Goal: Transaction & Acquisition: Book appointment/travel/reservation

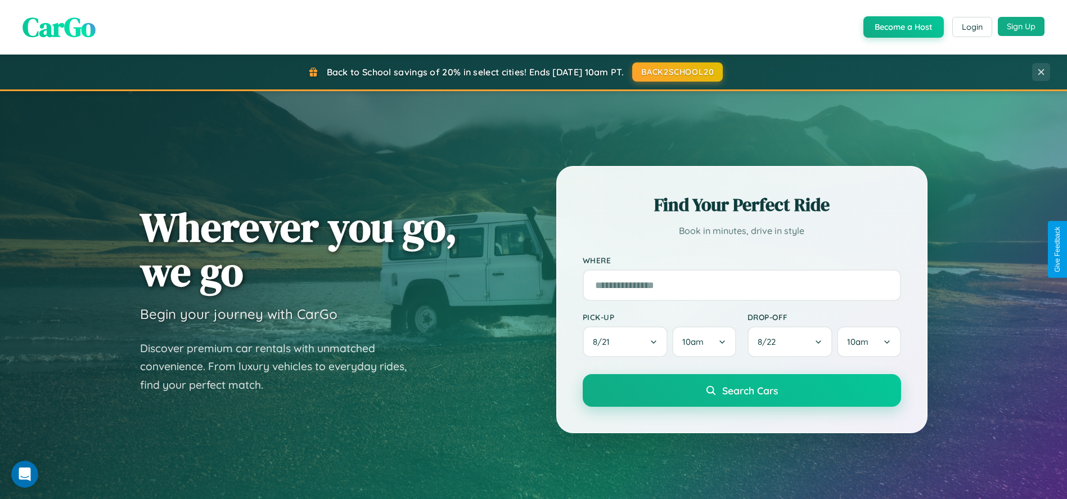
click at [1021, 26] on button "Sign Up" at bounding box center [1021, 26] width 47 height 19
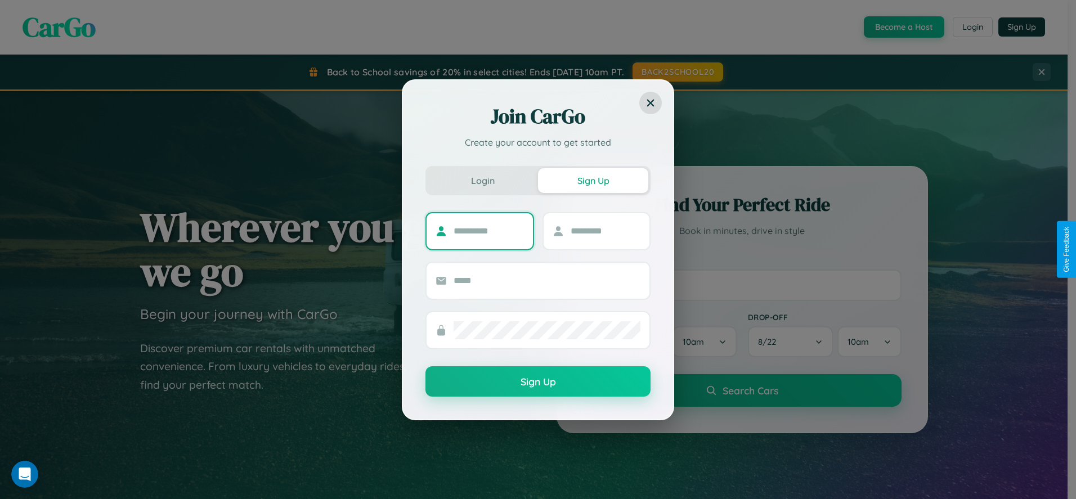
click at [488, 231] on input "text" at bounding box center [488, 231] width 70 height 18
type input "****"
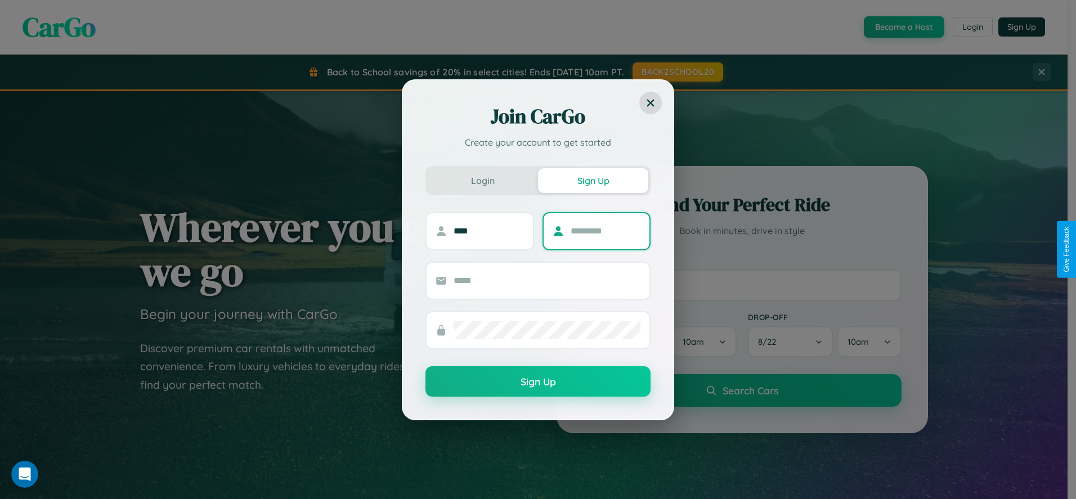
click at [605, 231] on input "text" at bounding box center [605, 231] width 70 height 18
type input "*******"
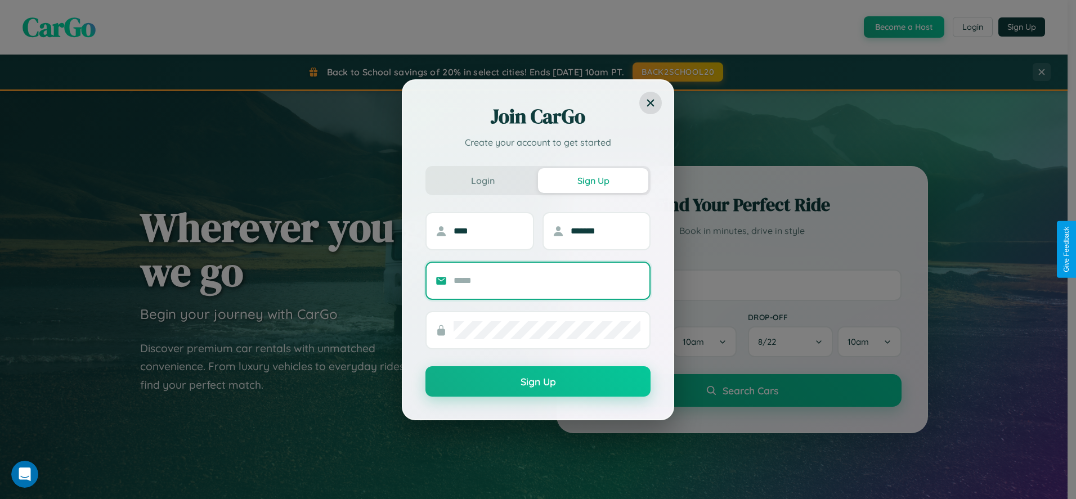
click at [547, 280] on input "text" at bounding box center [546, 281] width 187 height 18
type input "**********"
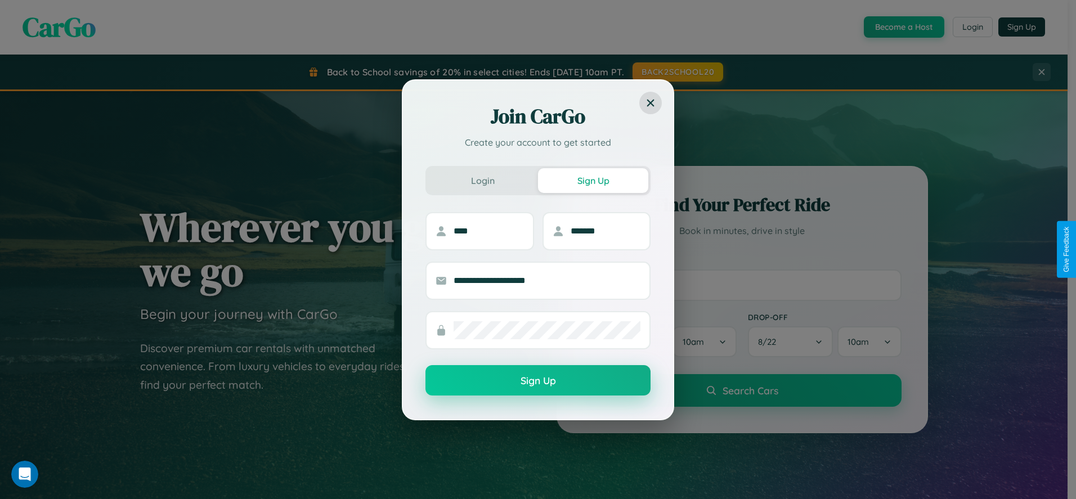
click at [538, 381] on button "Sign Up" at bounding box center [537, 380] width 225 height 30
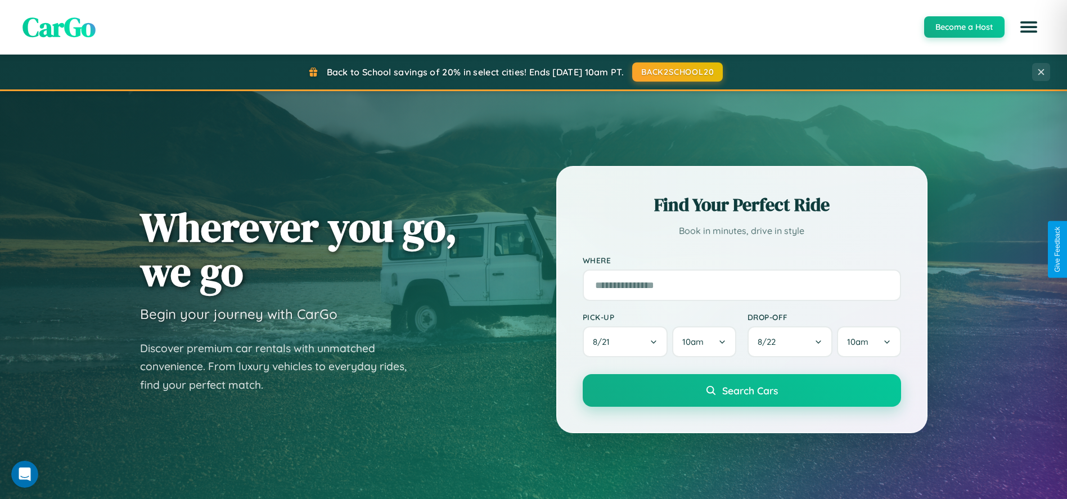
scroll to position [1804, 0]
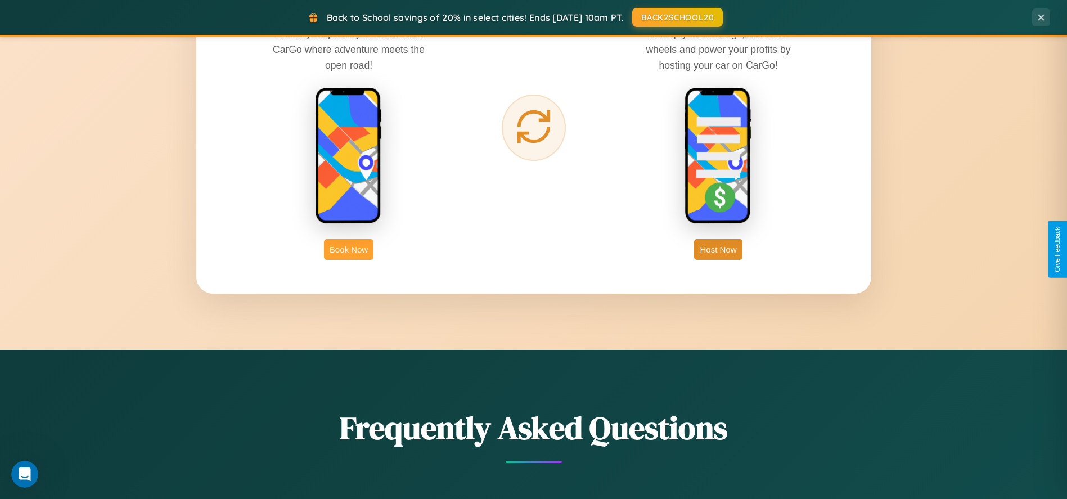
click at [349, 249] on button "Book Now" at bounding box center [349, 249] width 50 height 21
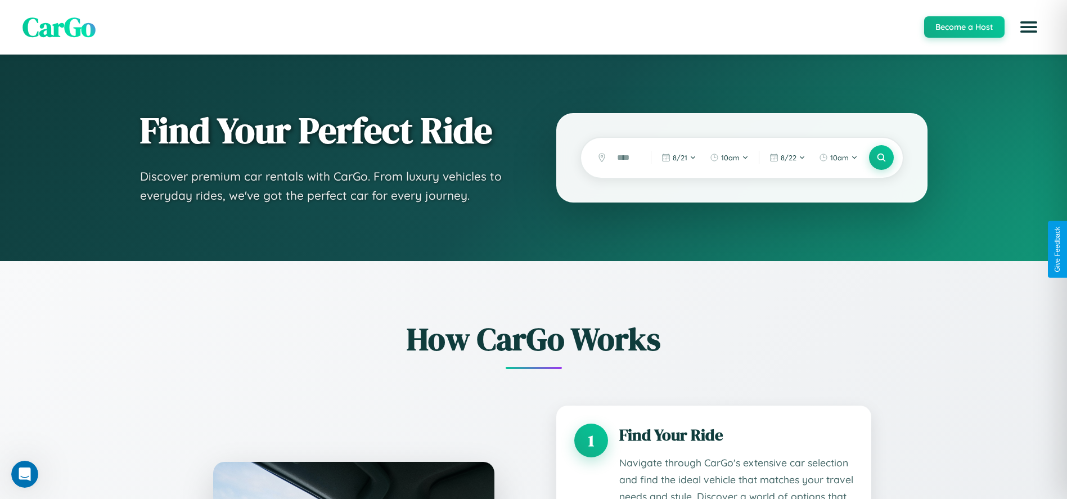
scroll to position [956, 0]
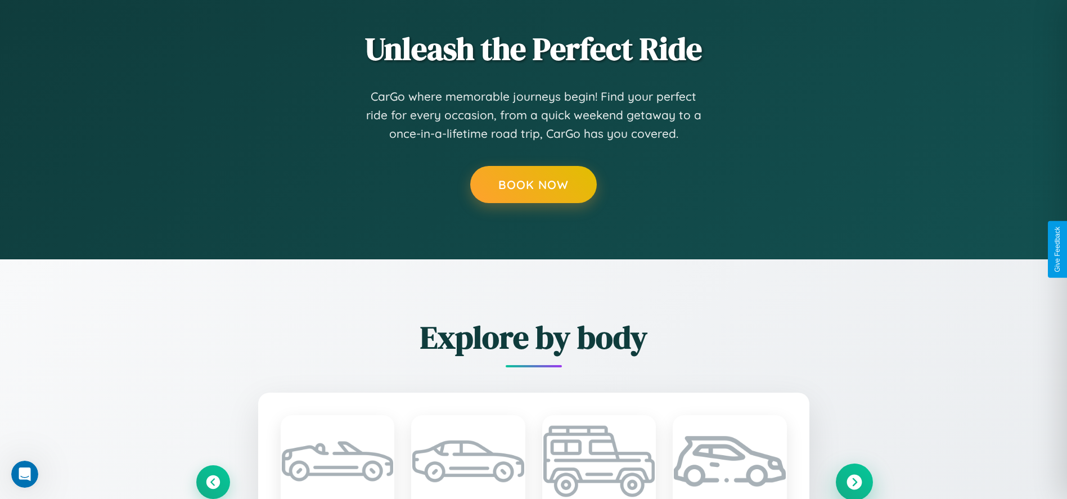
click at [854, 482] on icon at bounding box center [854, 481] width 15 height 15
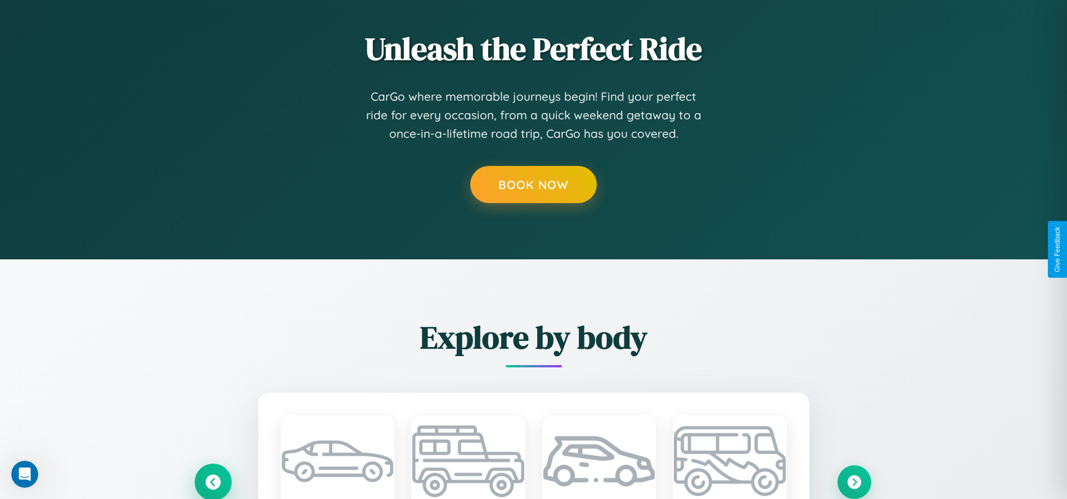
click at [213, 482] on icon at bounding box center [212, 481] width 15 height 15
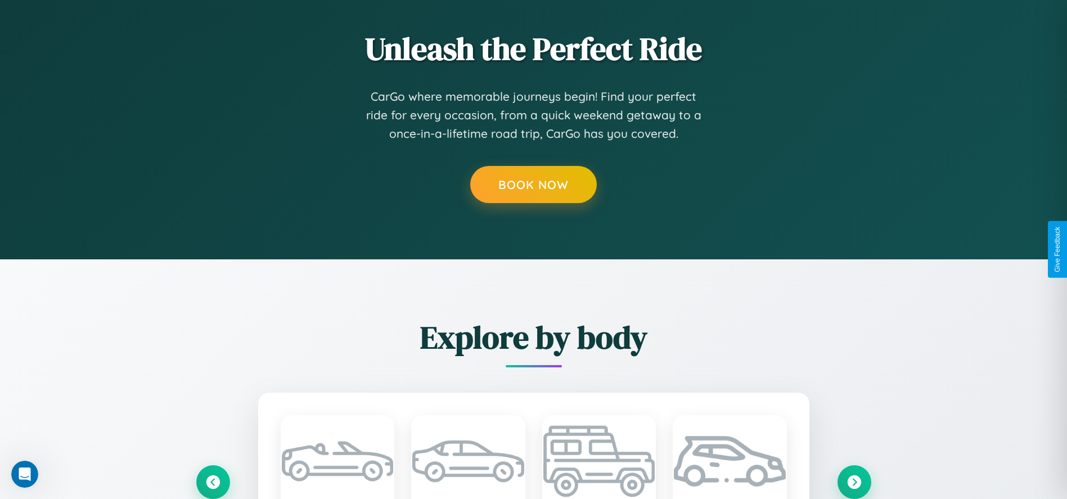
scroll to position [0, 0]
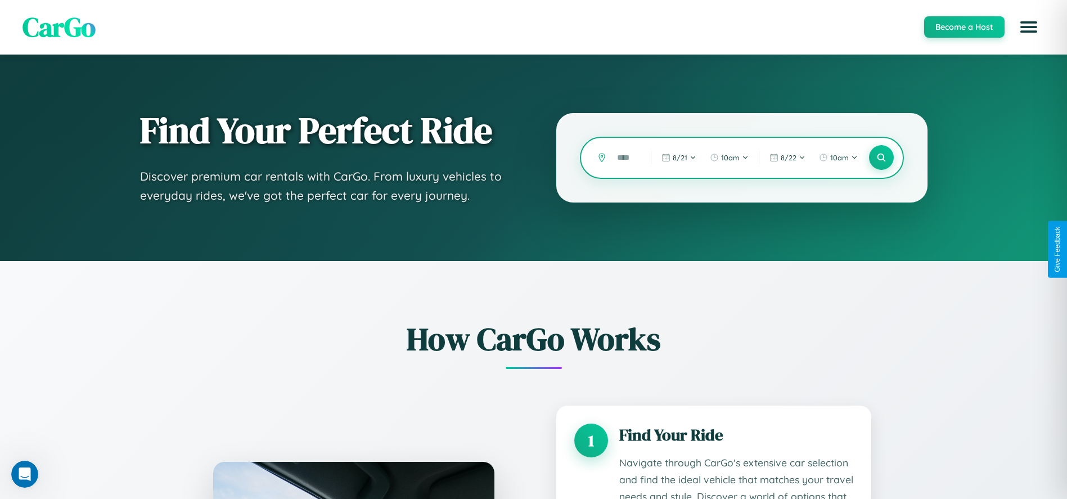
click at [626, 158] on input "text" at bounding box center [625, 158] width 28 height 20
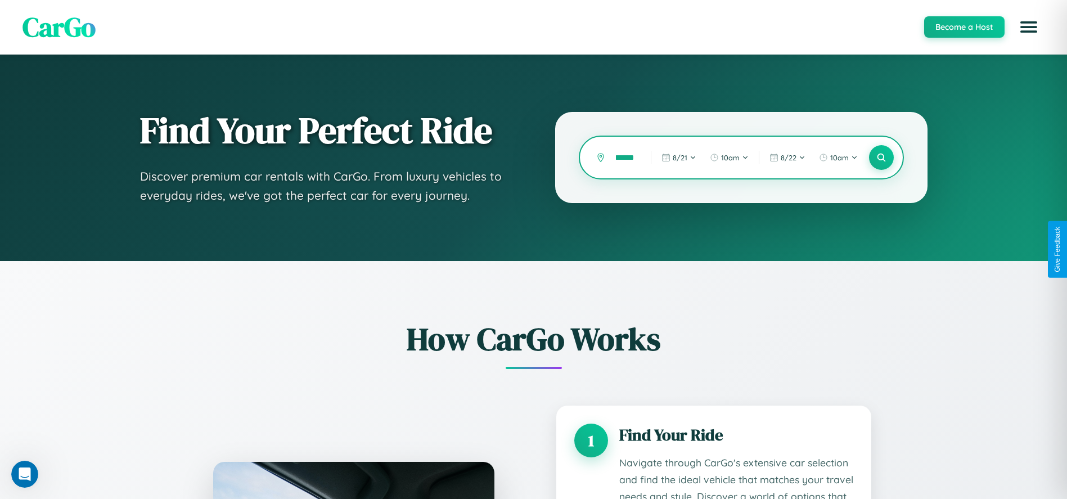
scroll to position [0, 10]
type input "******"
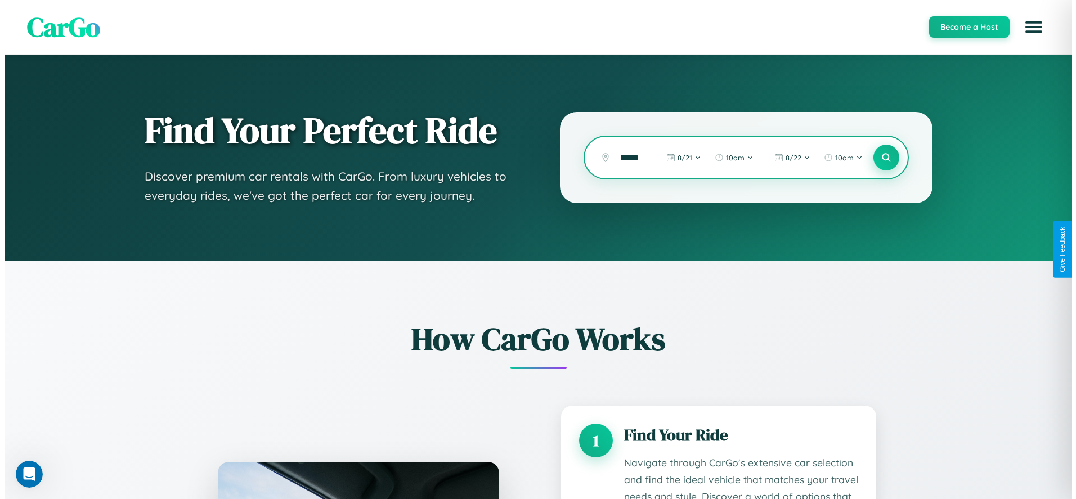
scroll to position [0, 0]
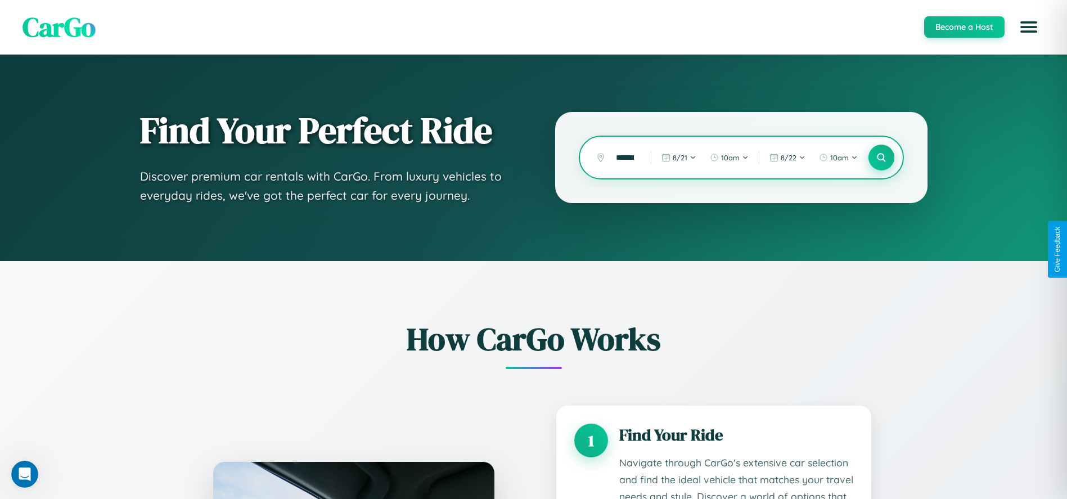
click at [881, 158] on icon at bounding box center [881, 157] width 11 height 11
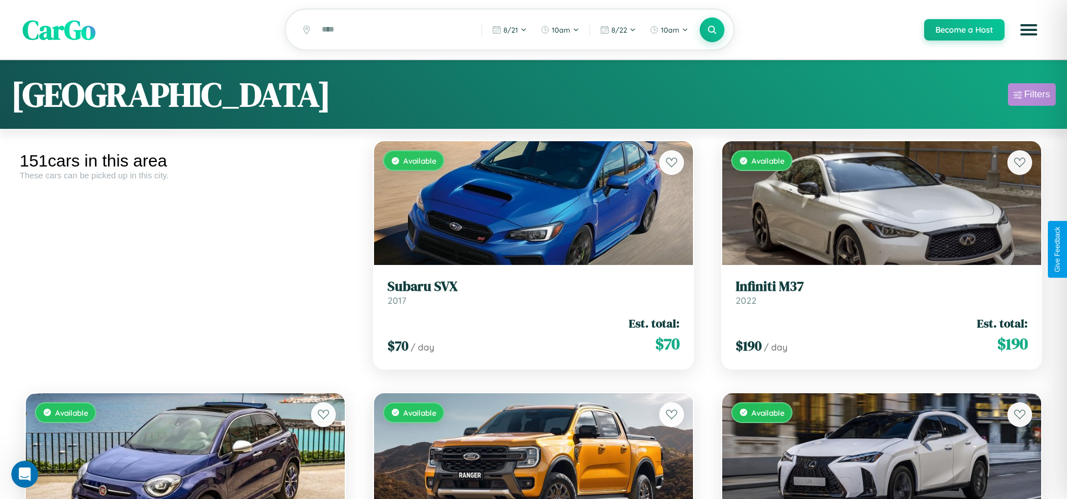
click at [1032, 96] on div "Filters" at bounding box center [1037, 94] width 26 height 11
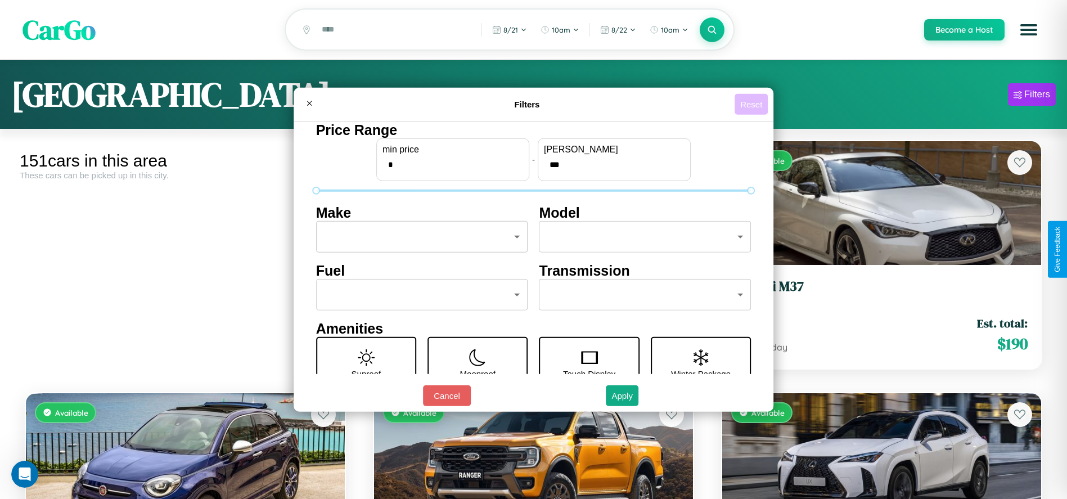
click at [753, 104] on button "Reset" at bounding box center [751, 104] width 33 height 21
